Goal: Information Seeking & Learning: Learn about a topic

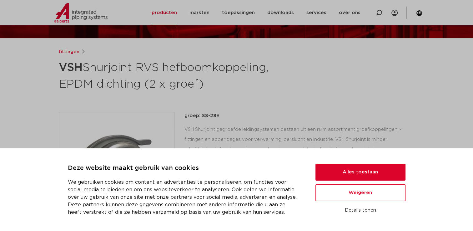
scroll to position [63, 0]
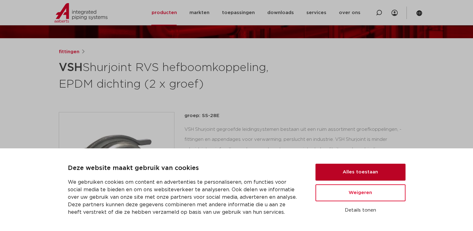
click at [351, 173] on button "Alles toestaan" at bounding box center [360, 172] width 90 height 17
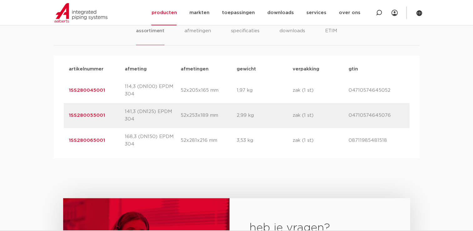
scroll to position [406, 0]
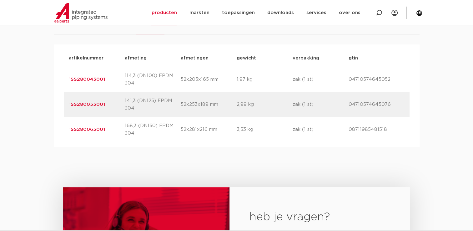
click at [124, 78] on p "1SS280045001" at bounding box center [97, 80] width 56 height 8
click at [84, 72] on div "artikelnummer 1SS280045001 afmeting 114,3 (DN100) EPDM 304 afmetingen 52x205x16…" at bounding box center [237, 79] width 346 height 25
click at [88, 78] on link "1SS280045001" at bounding box center [87, 79] width 36 height 5
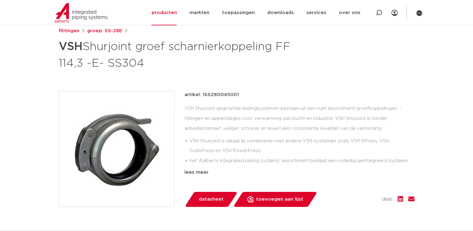
scroll to position [94, 0]
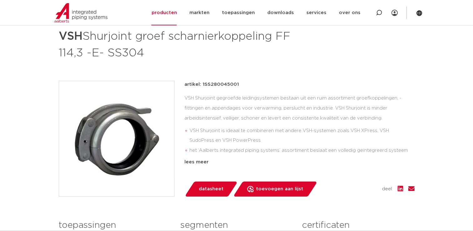
click at [200, 164] on div "lees meer" at bounding box center [299, 162] width 230 height 8
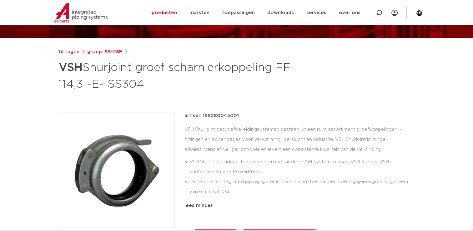
scroll to position [0, 0]
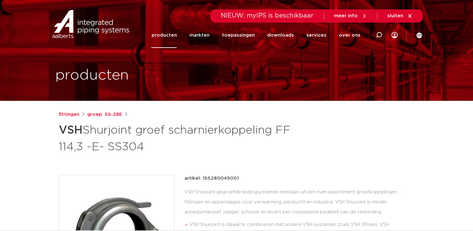
click at [227, 151] on h1 "VSH Shurjoint groef scharnierkoppeling FF 114,3 -E- SS304" at bounding box center [176, 138] width 235 height 34
